Goal: Information Seeking & Learning: Understand process/instructions

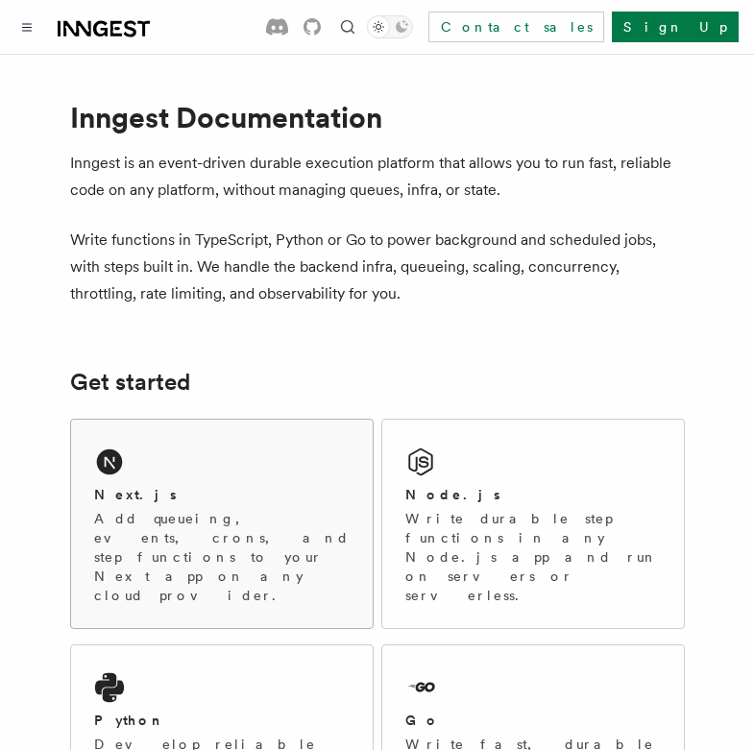
click at [178, 518] on p "Add queueing, events, crons, and step functions to your Next app on any cloud p…" at bounding box center [222, 557] width 256 height 96
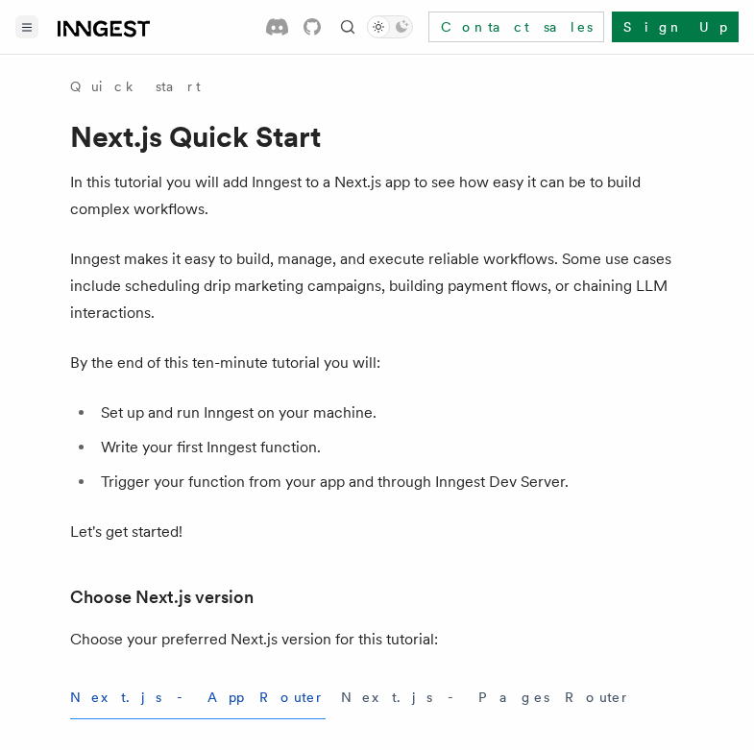
click at [25, 34] on button "Toggle navigation" at bounding box center [26, 26] width 23 height 23
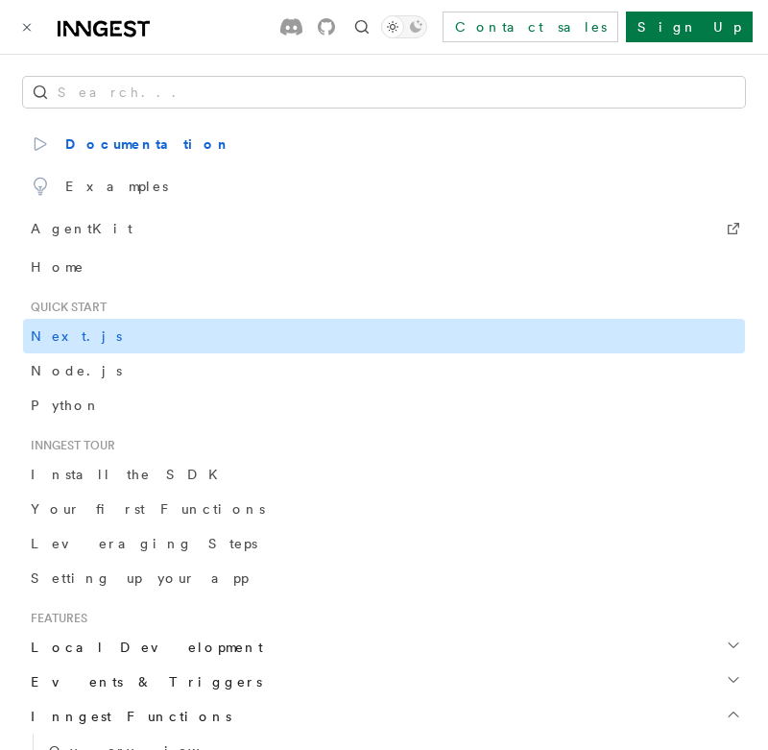
click at [65, 347] on link "Next.js" at bounding box center [384, 336] width 722 height 35
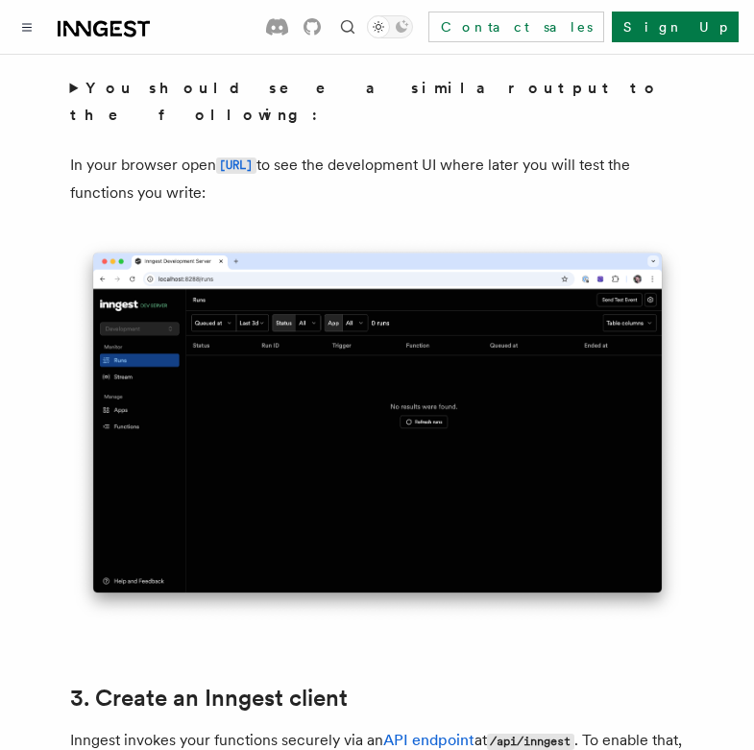
scroll to position [2081, 0]
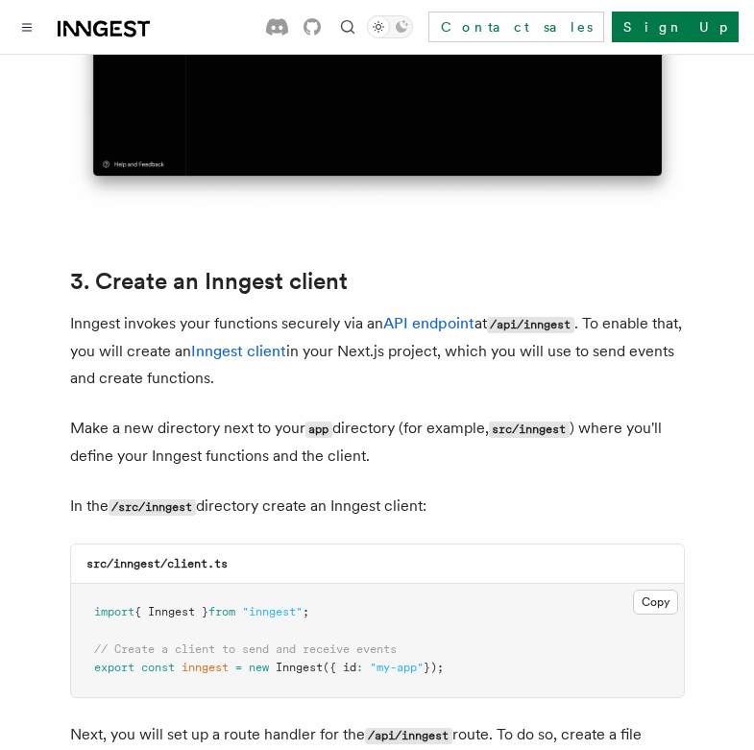
drag, startPoint x: 91, startPoint y: 553, endPoint x: 490, endPoint y: 615, distance: 403.3
click at [490, 615] on pre "import { Inngest } from "inngest" ; // Create a client to send and receive even…" at bounding box center [377, 640] width 613 height 113
copy code "import { Inngest } from "inngest" ; // Create a client to send and receive even…"
click at [489, 545] on div "src/inngest/client.ts" at bounding box center [377, 564] width 613 height 39
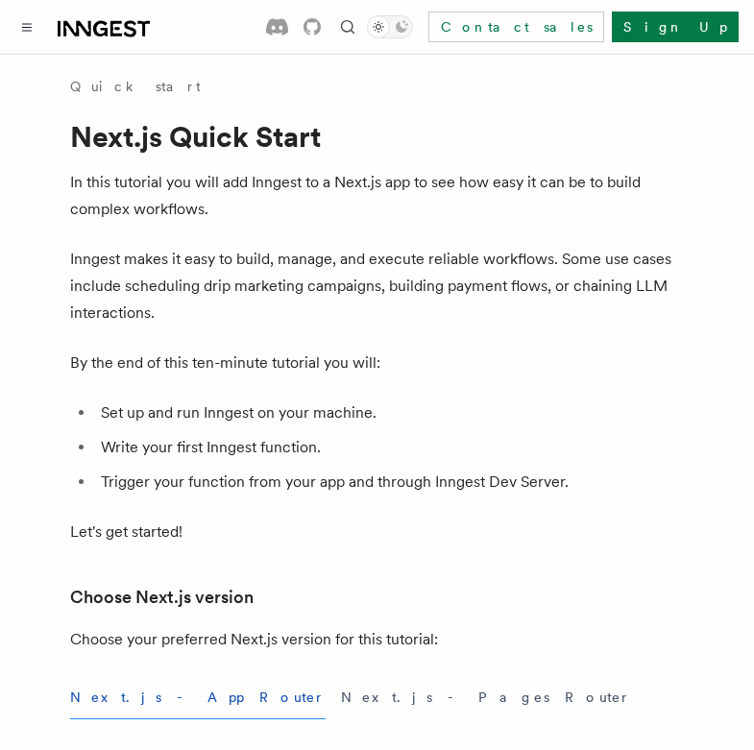
scroll to position [416, 0]
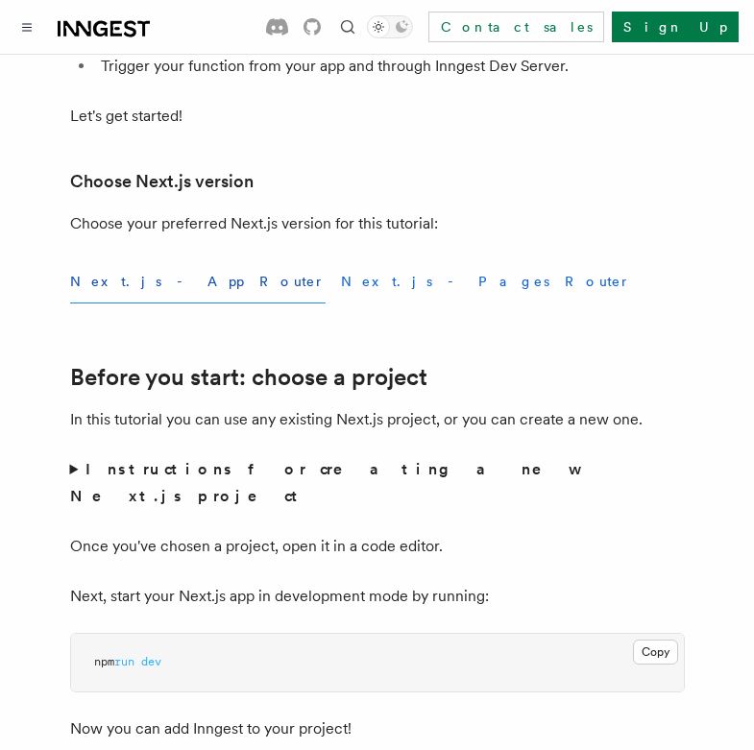
click at [341, 283] on button "Next.js - Pages Router" at bounding box center [486, 281] width 290 height 43
click at [147, 283] on button "Next.js - App Router" at bounding box center [198, 281] width 256 height 43
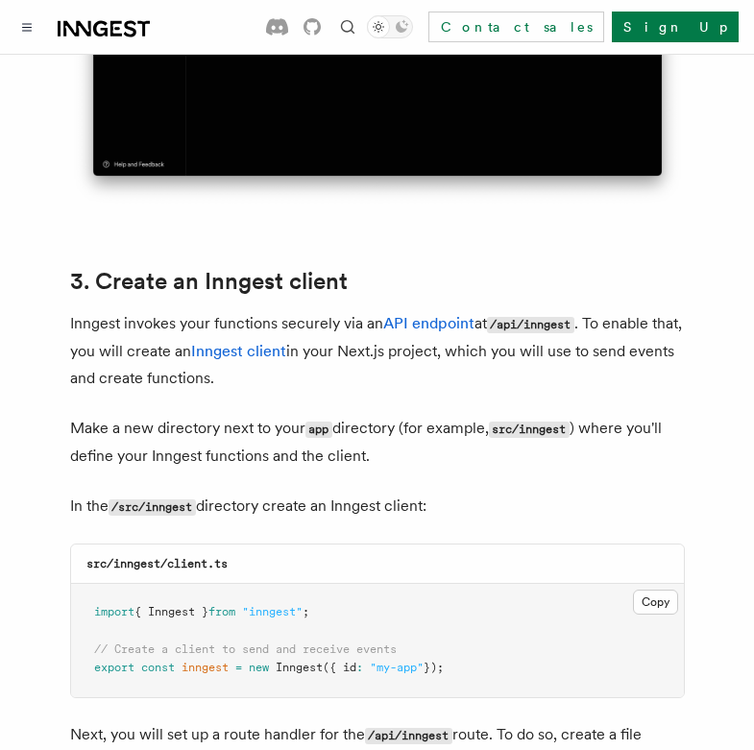
scroll to position [2497, 0]
